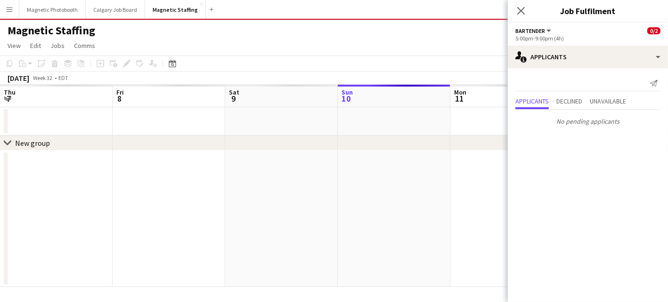
scroll to position [0, 227]
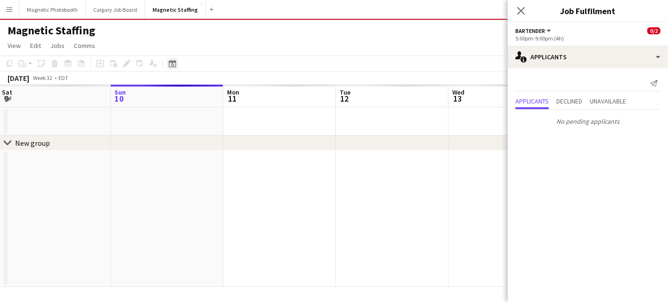
click at [175, 58] on div "Date picker" at bounding box center [172, 63] width 11 height 11
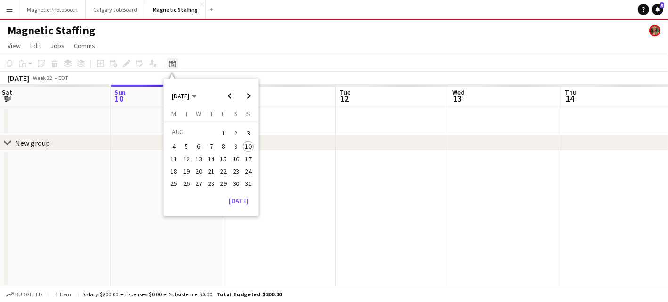
click at [175, 64] on icon at bounding box center [172, 64] width 7 height 8
click at [245, 203] on button "[DATE]" at bounding box center [238, 200] width 27 height 15
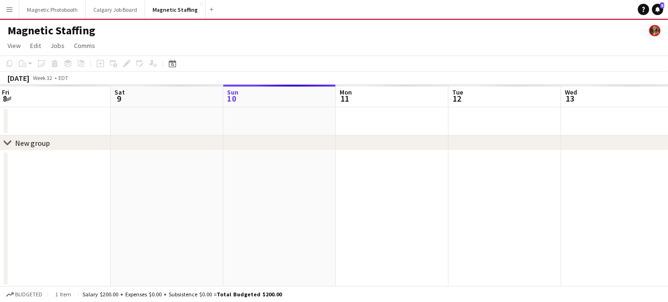
scroll to position [0, 323]
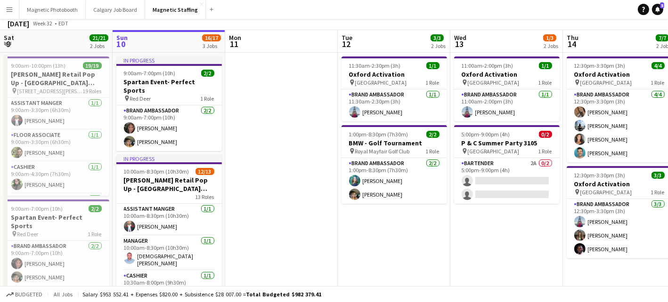
scroll to position [13, 0]
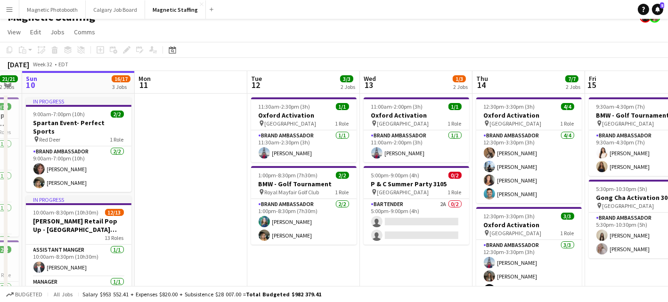
drag, startPoint x: 230, startPoint y: 209, endPoint x: 78, endPoint y: 224, distance: 152.8
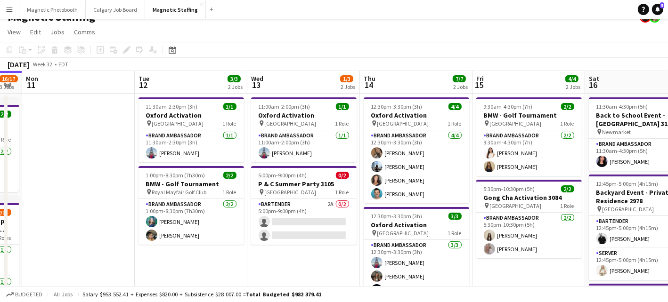
scroll to position [0, 324]
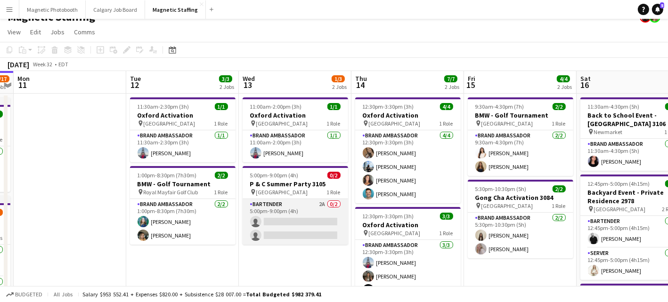
click at [283, 233] on app-card-role "Bartender 2A 0/2 5:00pm-9:00pm (4h) single-neutral-actions single-neutral-actio…" at bounding box center [294, 222] width 105 height 46
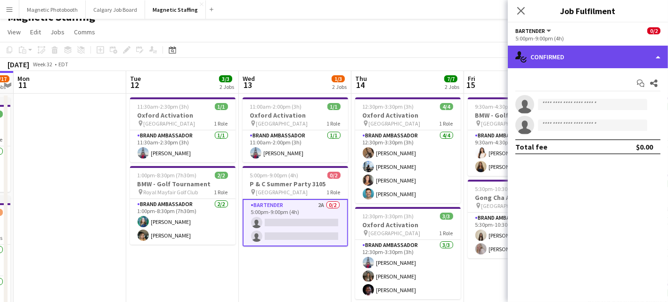
click at [624, 59] on div "single-neutral-actions-check-2 Confirmed" at bounding box center [587, 57] width 160 height 23
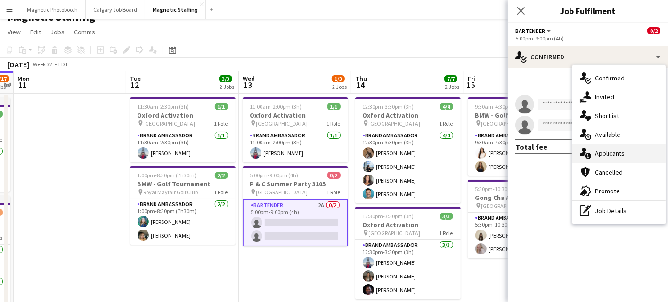
click at [621, 152] on div "single-neutral-actions-information Applicants" at bounding box center [618, 153] width 93 height 19
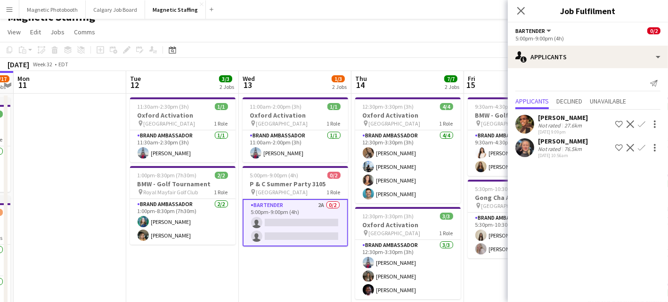
click at [525, 153] on app-user-avatar at bounding box center [524, 147] width 19 height 19
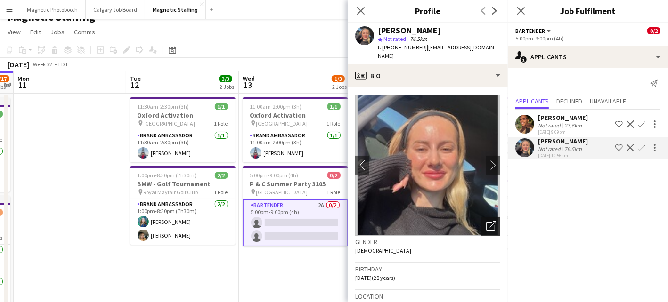
click at [494, 222] on icon at bounding box center [490, 226] width 9 height 9
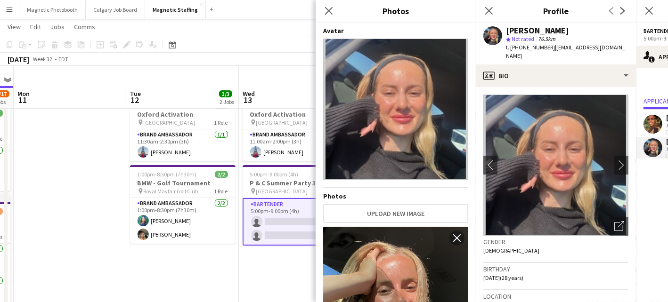
scroll to position [250, 0]
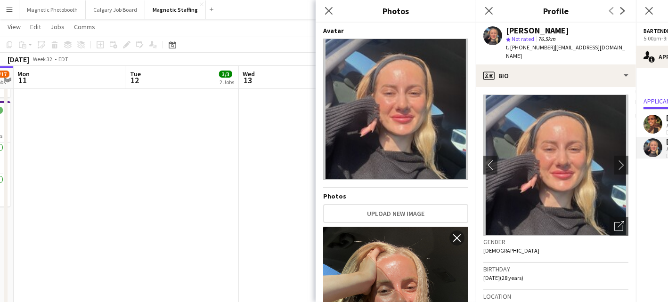
click at [239, 216] on app-date-cell "11:00am-2:00pm (3h) 1/1 Oxford Activation pin Toronto 1 Role Brand Ambassador […" at bounding box center [295, 88] width 113 height 465
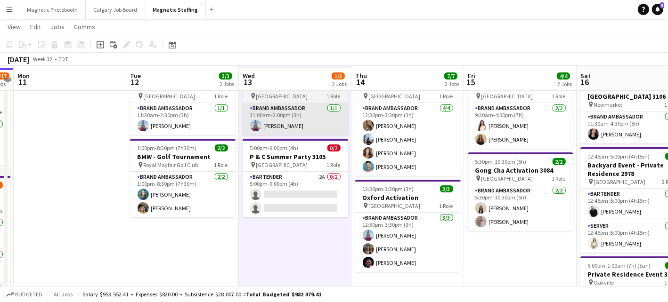
scroll to position [43, 0]
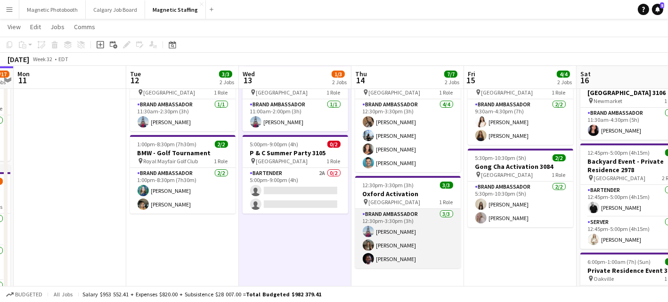
click at [399, 234] on app-card-role "Brand Ambassador [DATE] 12:30pm-3:30pm (3h) [PERSON_NAME] [PERSON_NAME] [PERSON…" at bounding box center [407, 238] width 105 height 59
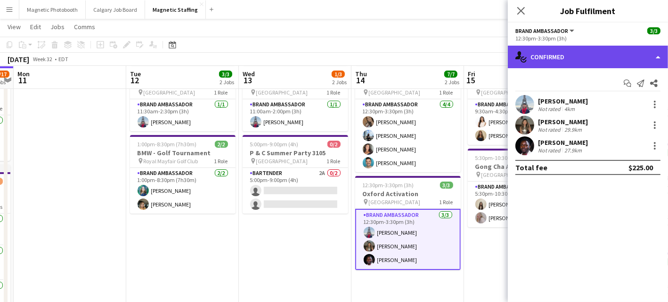
click at [556, 68] on div "single-neutral-actions-check-2 Confirmed" at bounding box center [587, 57] width 160 height 23
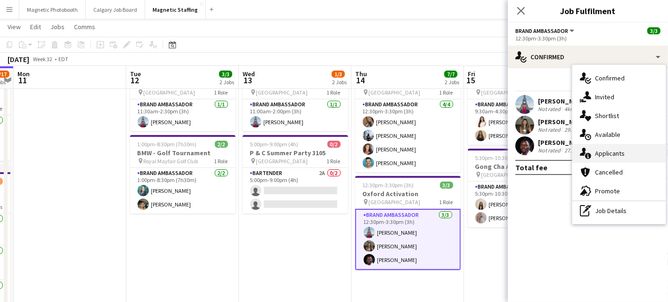
click at [592, 155] on div "single-neutral-actions-information Applicants" at bounding box center [618, 153] width 93 height 19
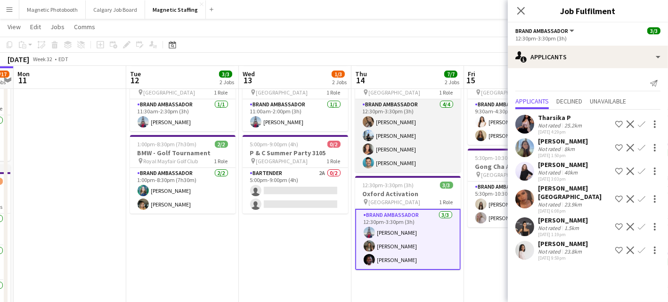
click at [401, 164] on app-card-role "Brand Ambassador [DATE] 12:30pm-3:30pm (3h) [PERSON_NAME] [PERSON_NAME] [PERSON…" at bounding box center [407, 135] width 105 height 73
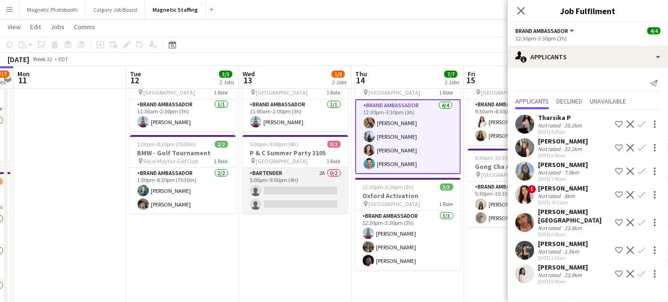
click at [311, 202] on app-card-role "Bartender 2A 0/2 5:00pm-9:00pm (4h) single-neutral-actions single-neutral-actio…" at bounding box center [294, 191] width 105 height 46
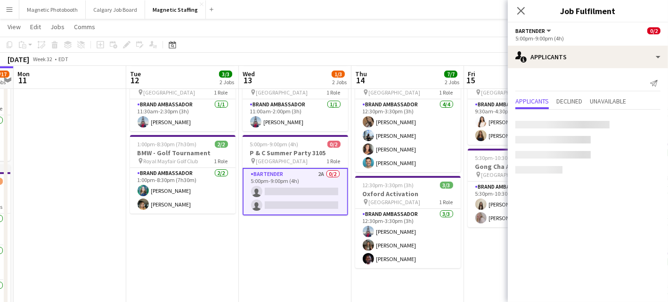
scroll to position [0, 0]
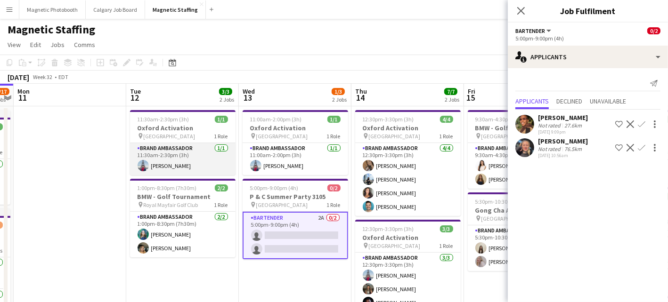
click at [203, 157] on app-card-role "Brand Ambassador [DATE] 11:30am-2:30pm (3h) [PERSON_NAME]" at bounding box center [182, 159] width 105 height 32
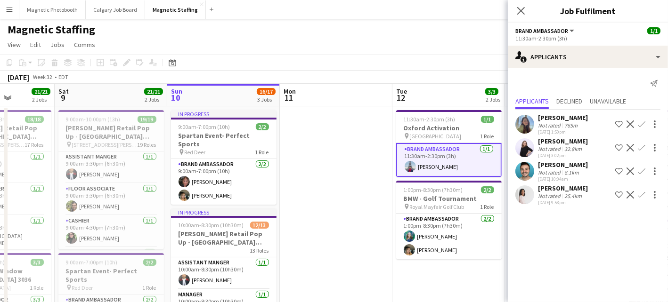
scroll to position [0, 234]
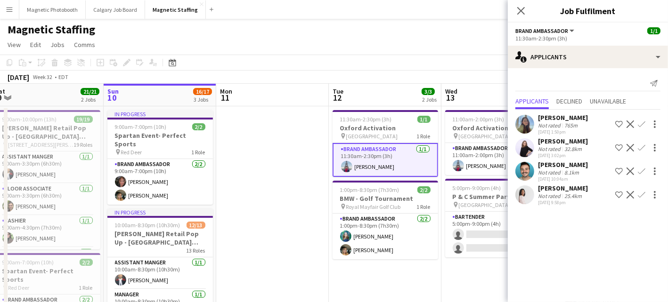
drag, startPoint x: 203, startPoint y: 157, endPoint x: 406, endPoint y: 153, distance: 202.5
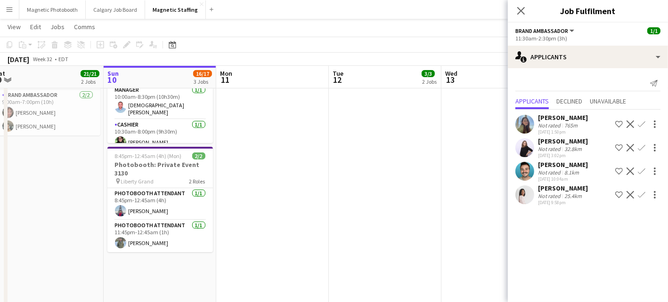
scroll to position [203, 0]
click at [178, 194] on app-card-role "Photobooth Attendant [DATE] 8:45pm-12:45am (4h) [PERSON_NAME]" at bounding box center [159, 205] width 105 height 32
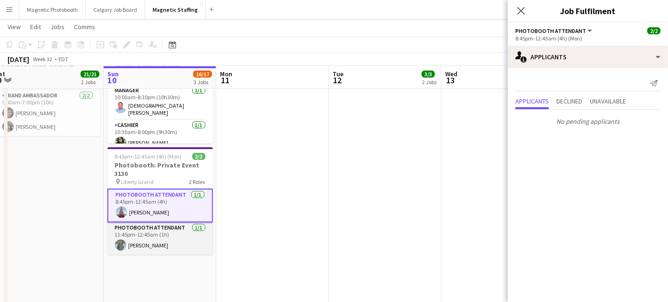
click at [166, 230] on app-card-role "Photobooth Attendant [DATE] 11:45pm-12:45am (1h) [PERSON_NAME]" at bounding box center [159, 239] width 105 height 32
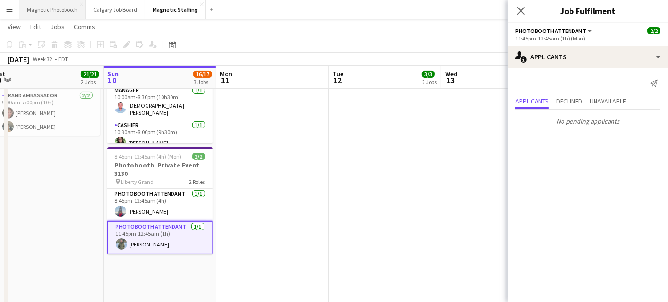
click at [70, 10] on button "Magnetic Photobooth Close" at bounding box center [52, 9] width 66 height 18
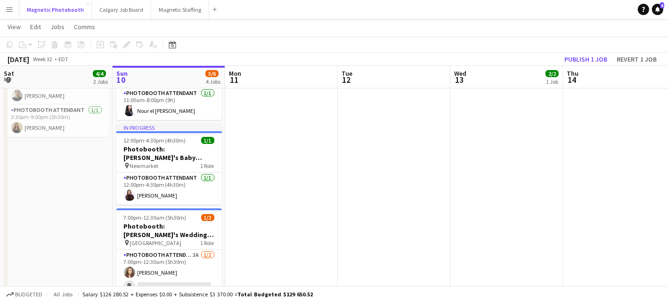
scroll to position [199, 0]
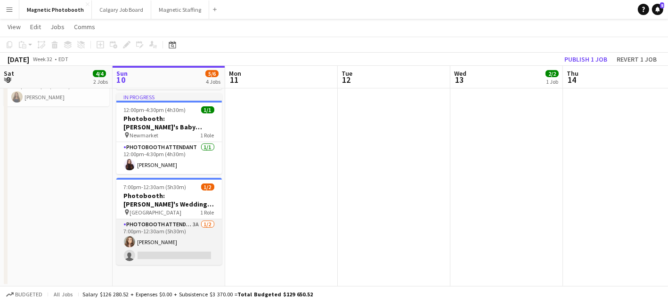
click at [188, 253] on app-card-role "Photobooth Attendant 3A [DATE] 7:00pm-12:30am (5h30m) [PERSON_NAME] single-neut…" at bounding box center [168, 242] width 105 height 46
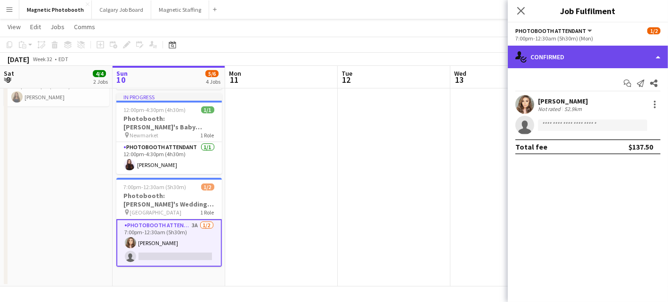
click at [591, 58] on div "single-neutral-actions-check-2 Confirmed" at bounding box center [587, 57] width 160 height 23
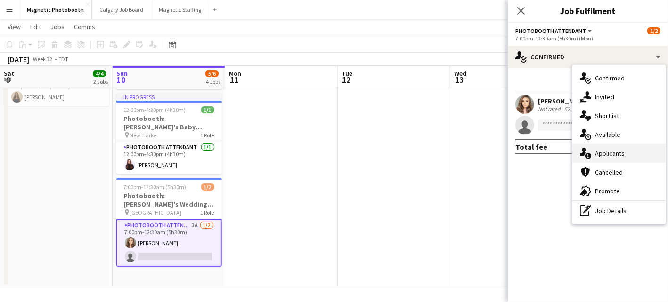
click at [620, 159] on div "single-neutral-actions-information Applicants" at bounding box center [618, 153] width 93 height 19
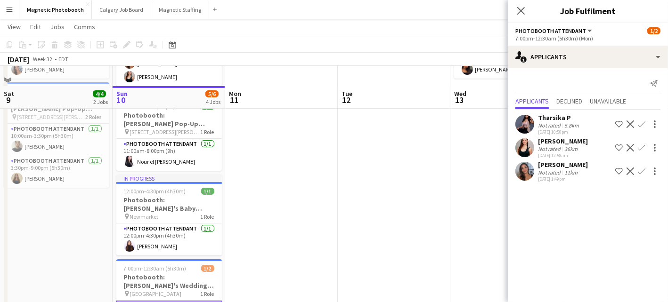
scroll to position [117, 0]
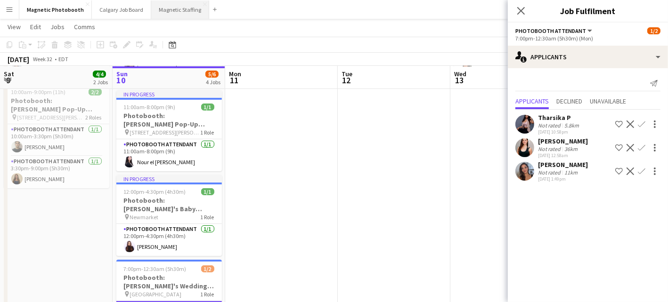
click at [161, 5] on button "Magnetic Staffing Close" at bounding box center [180, 9] width 58 height 18
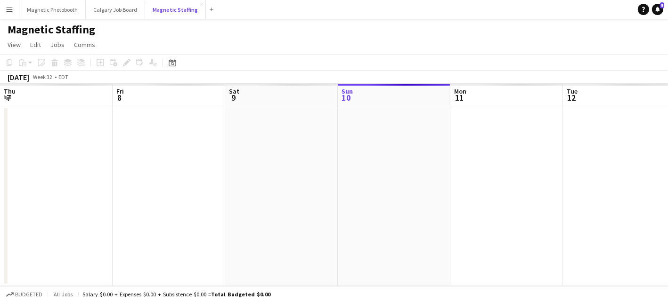
scroll to position [0, 225]
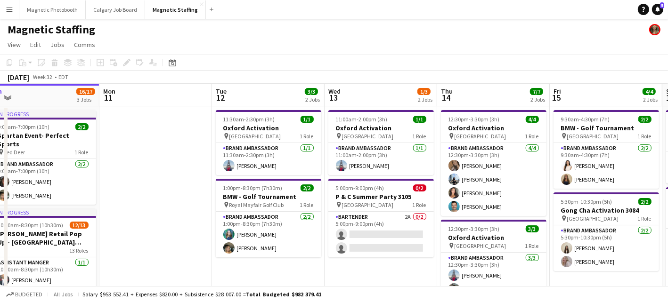
drag, startPoint x: 330, startPoint y: 181, endPoint x: 164, endPoint y: 187, distance: 166.8
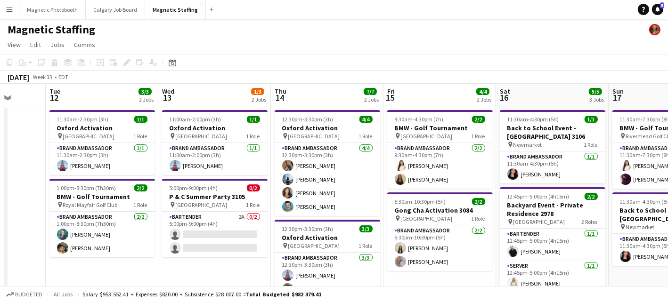
drag, startPoint x: 410, startPoint y: 210, endPoint x: 178, endPoint y: 210, distance: 231.6
